Goal: Information Seeking & Learning: Learn about a topic

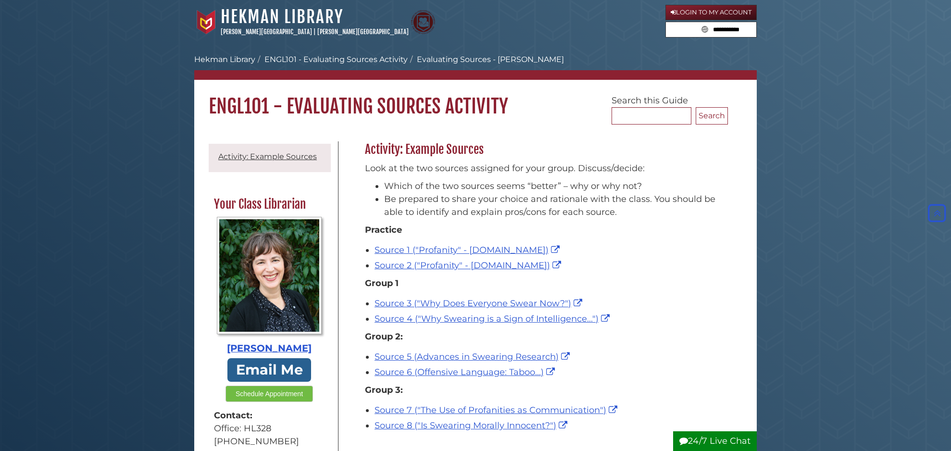
scroll to position [174, 0]
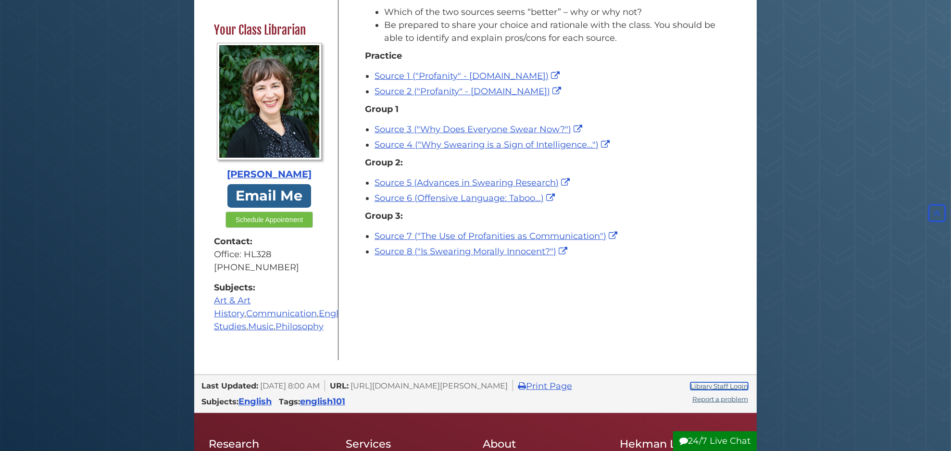
click at [725, 390] on link "Library Staff Login" at bounding box center [719, 386] width 58 height 8
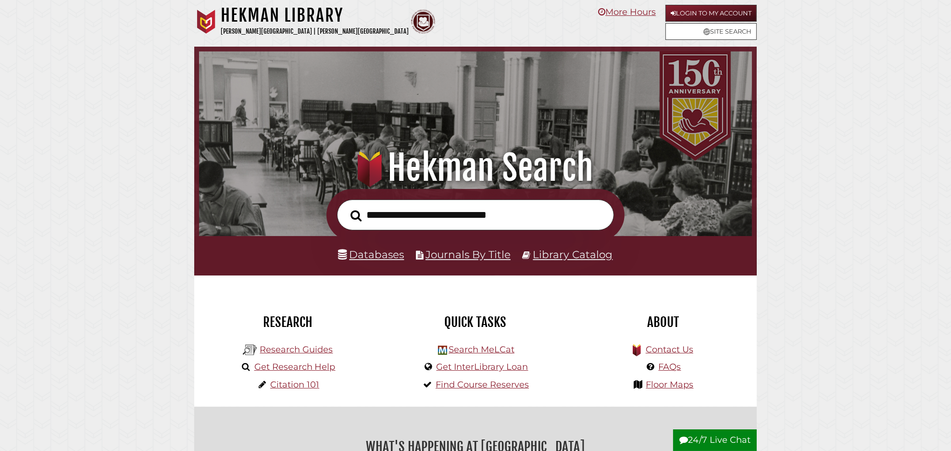
scroll to position [183, 548]
type input "**********"
click at [346, 207] on button "Search" at bounding box center [356, 215] width 21 height 17
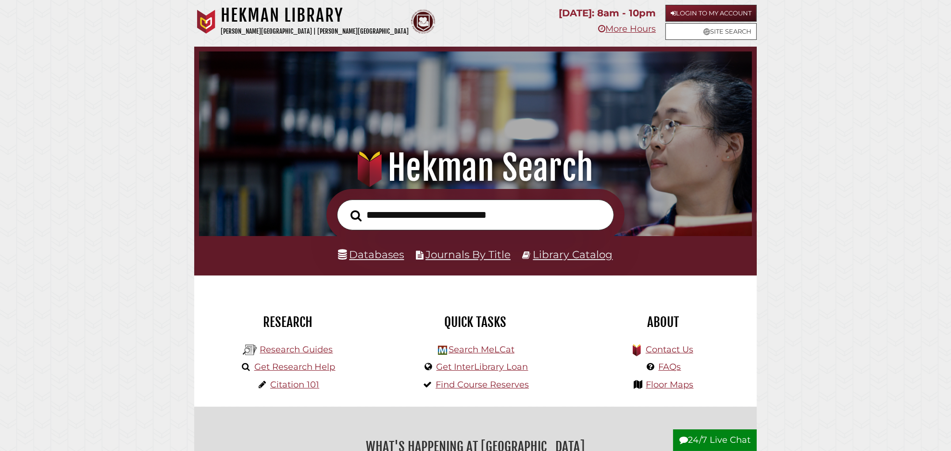
scroll to position [183, 548]
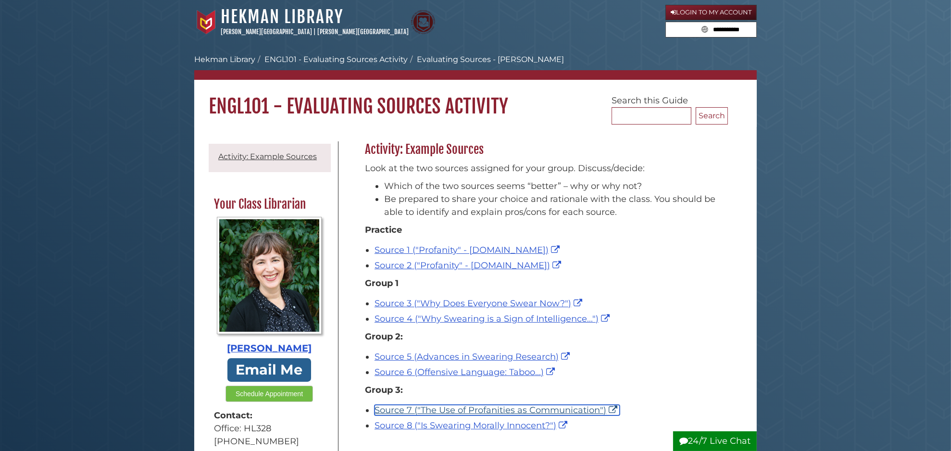
click at [460, 410] on link "Source 7 ("The Use of Profanities as Communication")" at bounding box center [496, 410] width 245 height 11
click at [452, 409] on link "Source 7 ("The Use of Profanities as Communication")" at bounding box center [496, 410] width 245 height 11
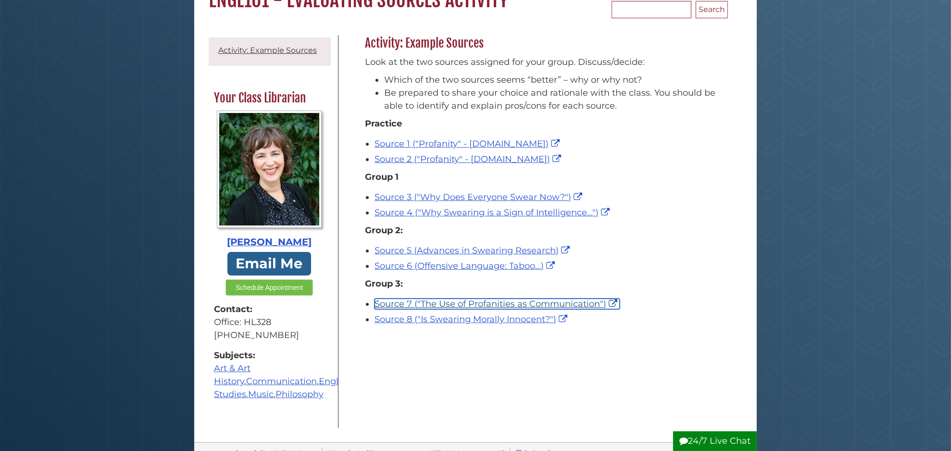
scroll to position [107, 0]
click at [457, 307] on link "Source 7 ("The Use of Profanities as Communication")" at bounding box center [496, 303] width 245 height 11
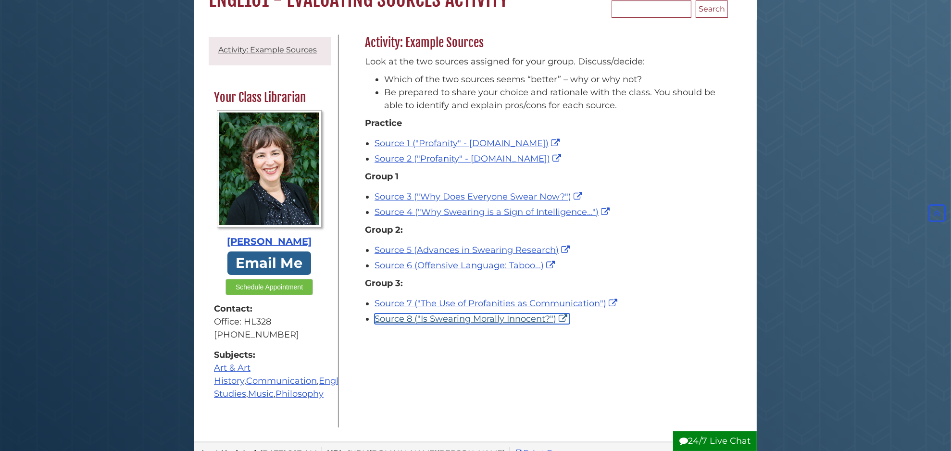
click at [437, 320] on link "Source 8 ("Is Swearing Morally Innocent?")" at bounding box center [471, 318] width 195 height 11
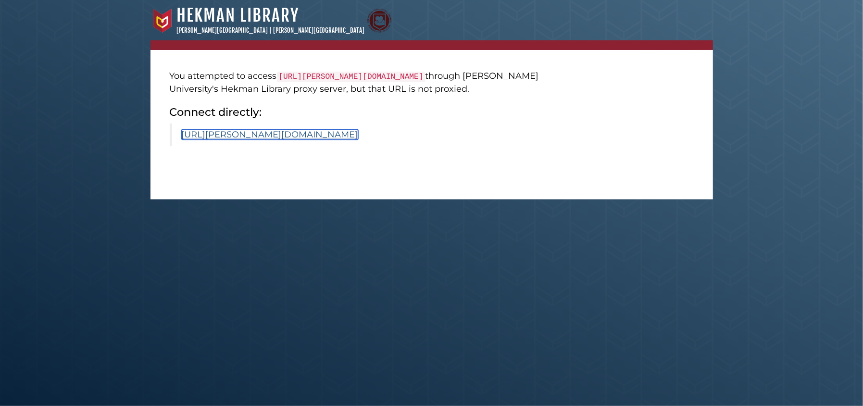
click at [311, 140] on link "[URL][PERSON_NAME][DOMAIN_NAME]" at bounding box center [270, 134] width 176 height 11
click at [306, 140] on link "https://calvin.primo.exlibrisgroup.com/permalink/01CALVIN_INST/1p09kqq/cdi_proq…" at bounding box center [270, 134] width 176 height 11
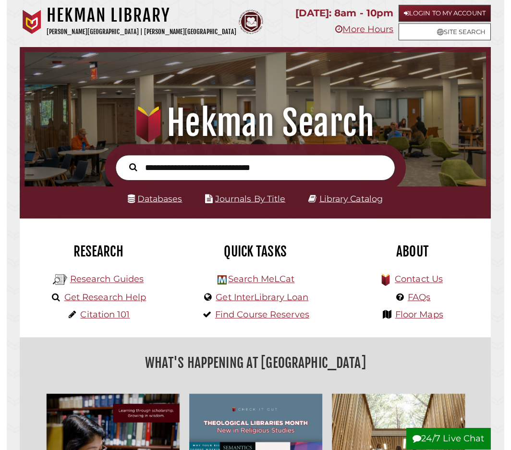
scroll to position [151, 451]
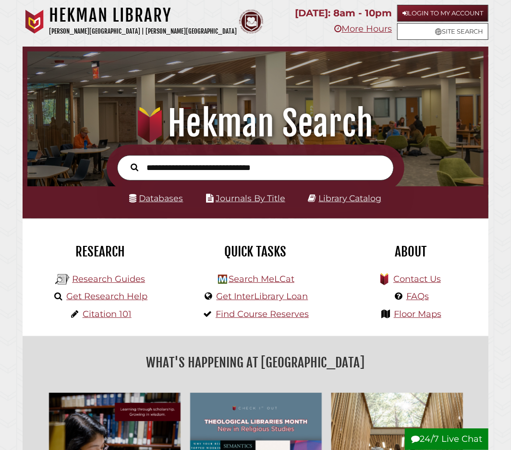
click at [206, 167] on input "text" at bounding box center [255, 167] width 277 height 25
click at [201, 167] on input "text" at bounding box center [255, 167] width 277 height 25
type input "*"
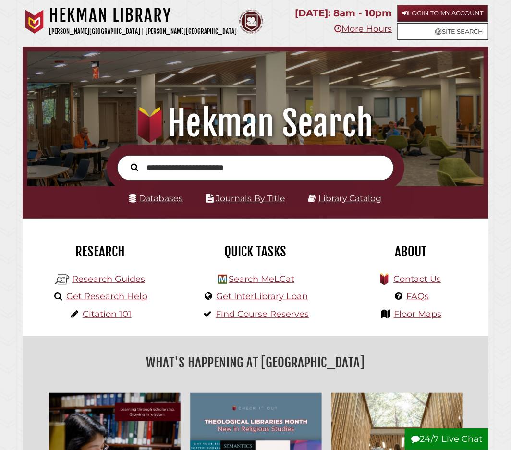
type input "**********"
click at [126, 161] on button "Search" at bounding box center [134, 167] width 17 height 12
